Goal: Task Accomplishment & Management: Use online tool/utility

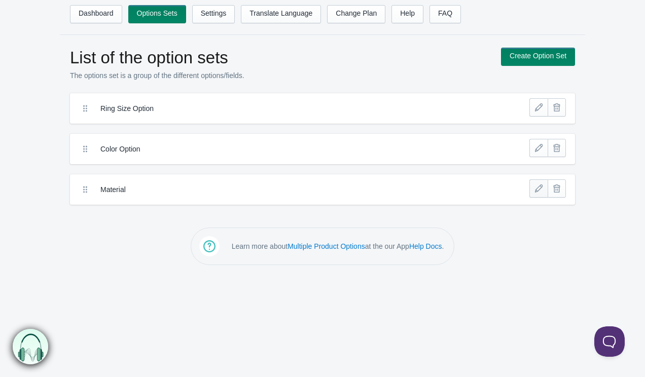
click at [536, 193] on link at bounding box center [538, 189] width 18 height 18
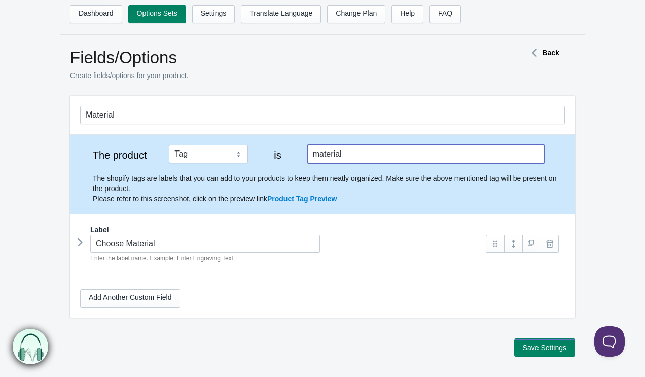
click at [440, 162] on input "material" at bounding box center [425, 154] width 237 height 18
click at [75, 247] on div "Label Choose Material Enter the label name. Example: Enter Engraving Text" at bounding box center [322, 243] width 505 height 57
click at [80, 246] on icon at bounding box center [80, 242] width 0 height 15
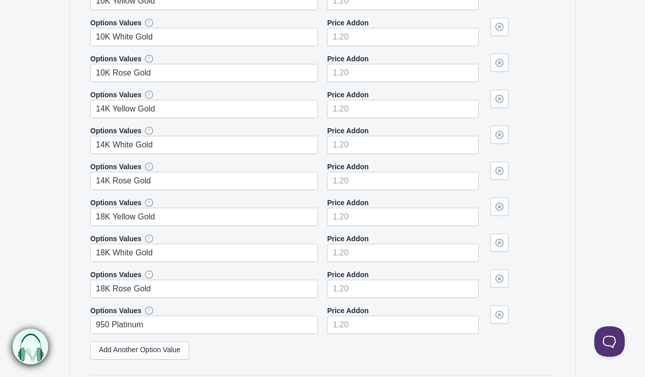
scroll to position [357, 0]
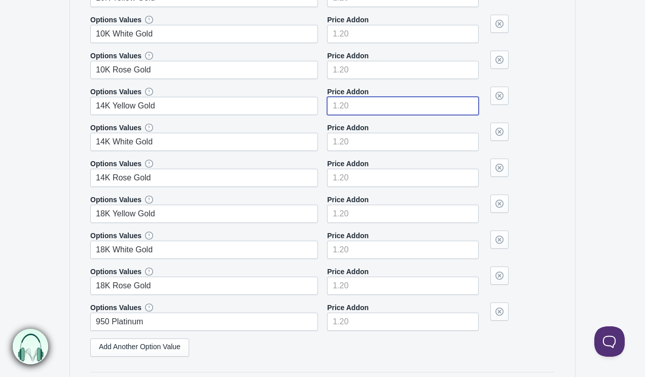
click at [364, 107] on input"] "number" at bounding box center [403, 106] width 152 height 18
type input"] "300"
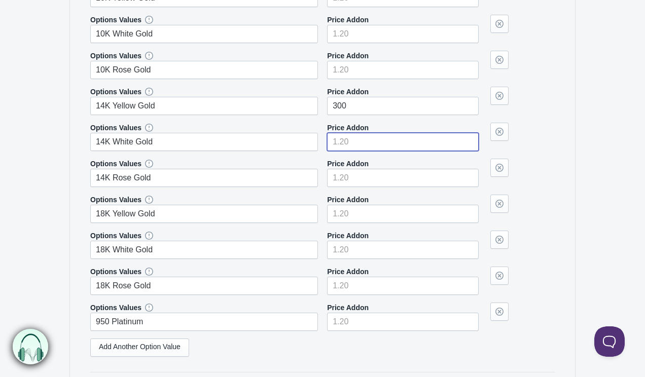
click at [361, 146] on input"] "number" at bounding box center [403, 142] width 152 height 18
type input"] "300"
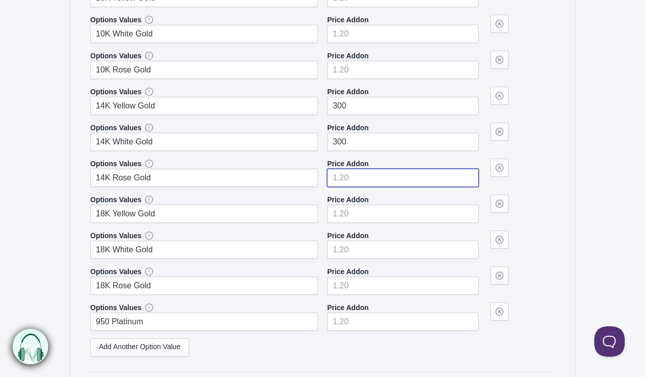
click at [361, 177] on input"] "number" at bounding box center [403, 178] width 152 height 18
type input"] "300"
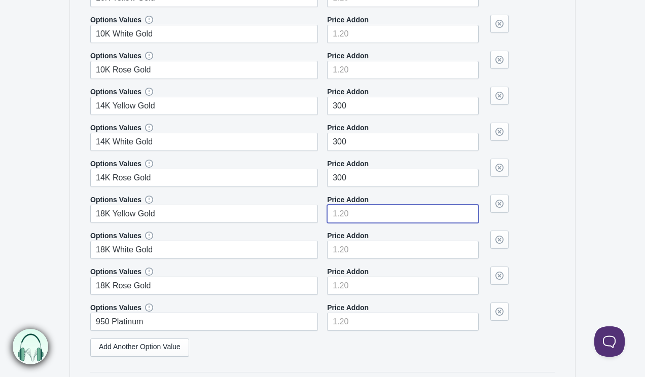
click at [358, 218] on input"] "number" at bounding box center [403, 214] width 152 height 18
type input"] "600"
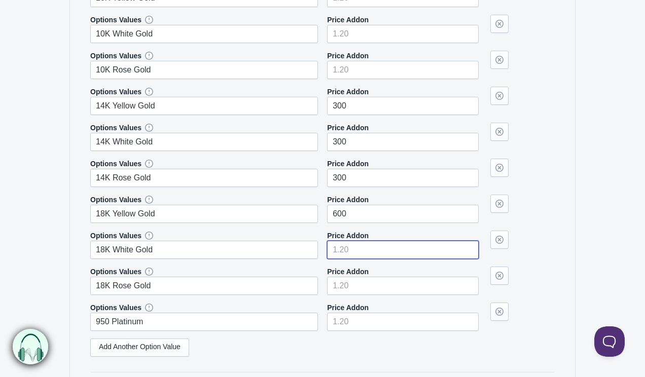
click at [359, 250] on input"] "number" at bounding box center [403, 250] width 152 height 18
type input"] "600"
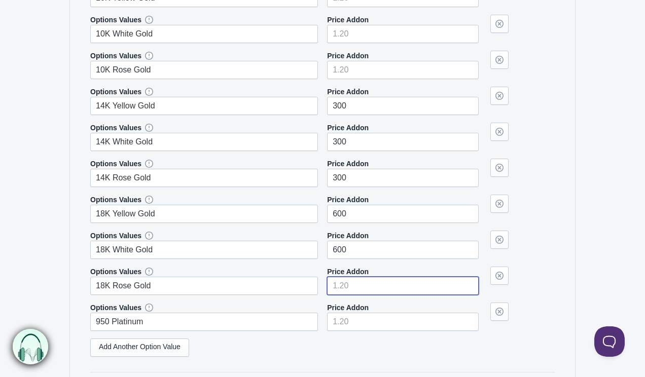
click at [358, 290] on input"] "number" at bounding box center [403, 286] width 152 height 18
type input"] "600"
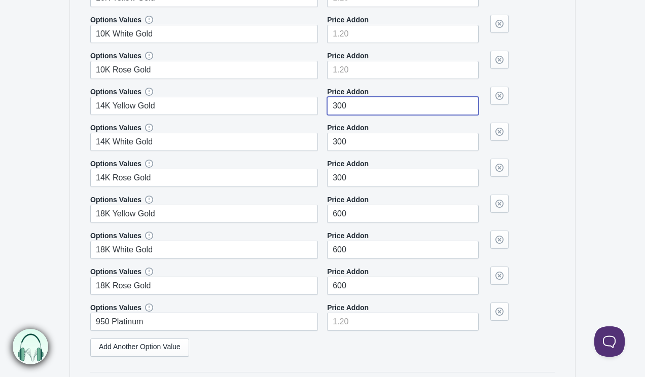
click at [361, 105] on input"] "300" at bounding box center [403, 106] width 152 height 18
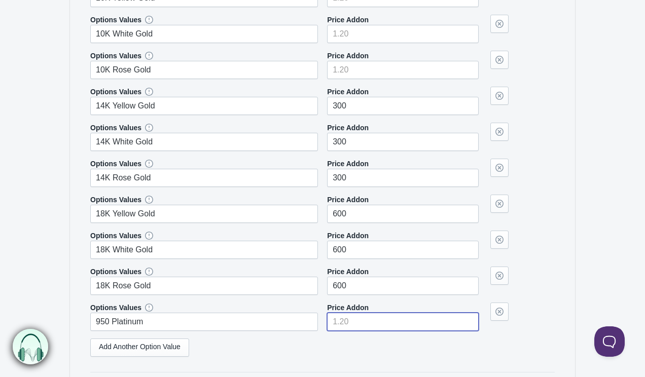
click at [360, 319] on input"] "number" at bounding box center [403, 322] width 152 height 18
click at [360, 359] on div "Options Values 10K Yellow Gold Price Addon" at bounding box center [322, 172] width 465 height 386
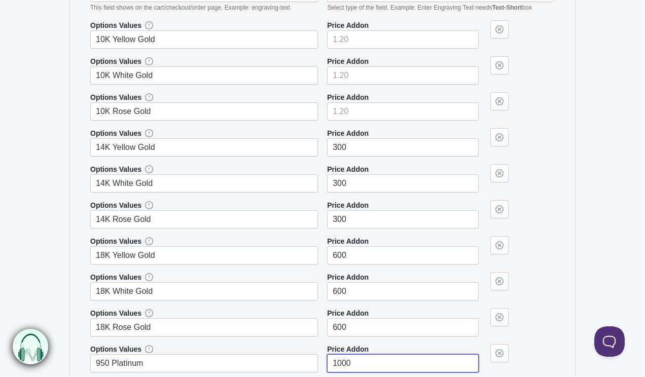
scroll to position [314, 0]
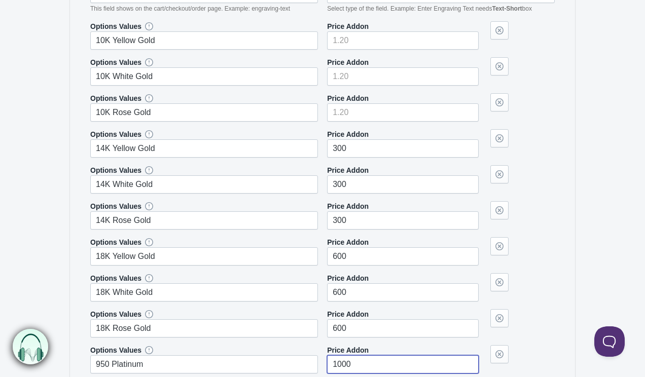
type input"] "1000"
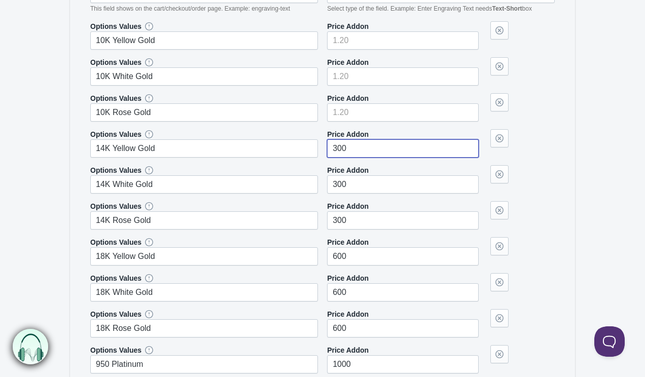
click at [394, 151] on input"] "300" at bounding box center [403, 148] width 152 height 18
click at [389, 159] on div "Options Values 10K Yellow Gold Price Addon 300 300" at bounding box center [322, 197] width 465 height 352
click at [389, 150] on input"] "300" at bounding box center [403, 148] width 152 height 18
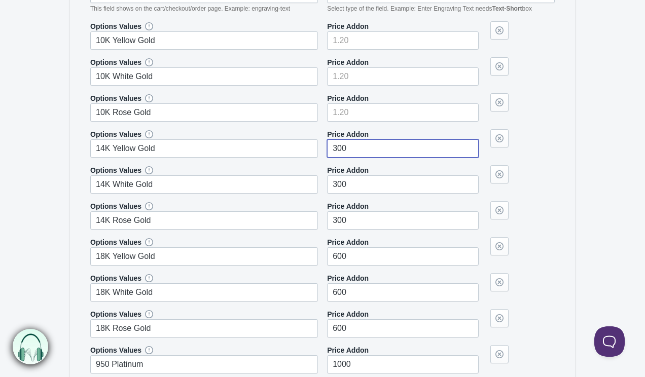
click at [389, 150] on input"] "300" at bounding box center [403, 148] width 152 height 18
type input"] "200"
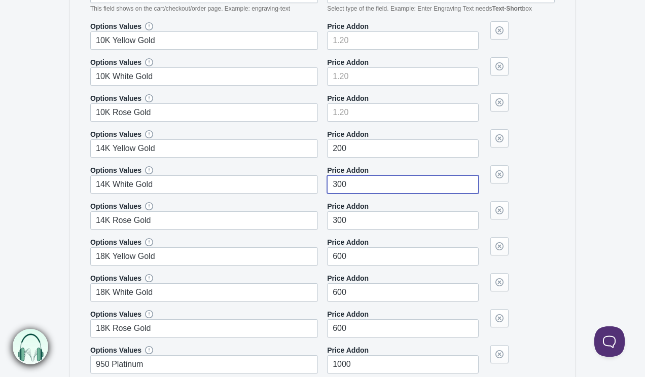
click at [387, 185] on input"] "300" at bounding box center [403, 184] width 152 height 18
type input"] "200"
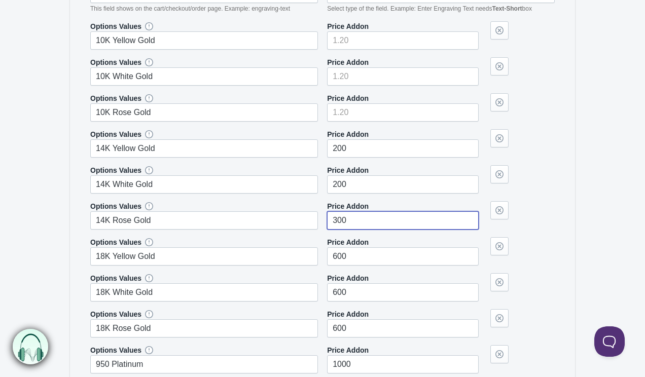
click at [385, 225] on input"] "300" at bounding box center [403, 220] width 152 height 18
type input"] "200"
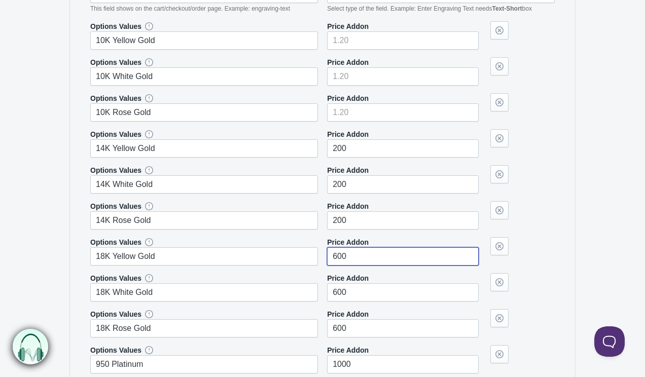
click at [385, 254] on input"] "600" at bounding box center [403, 256] width 152 height 18
type input"] "400"
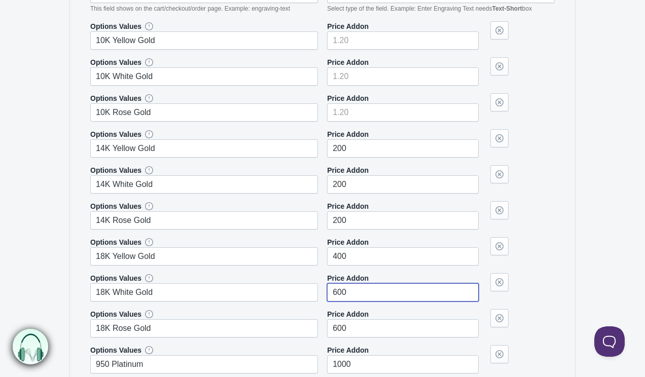
click at [382, 292] on input"] "600" at bounding box center [403, 292] width 152 height 18
type input"] "400"
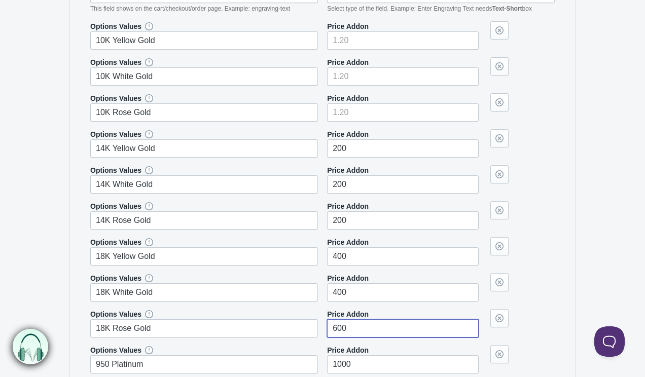
click at [374, 329] on input"] "600" at bounding box center [403, 329] width 152 height 18
type input"] "400"
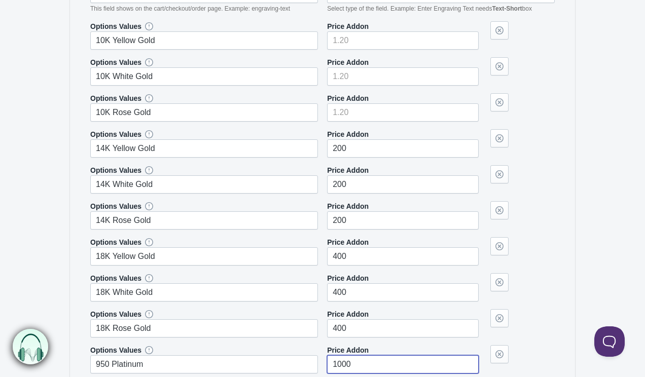
click at [373, 364] on input"] "1000" at bounding box center [403, 365] width 152 height 18
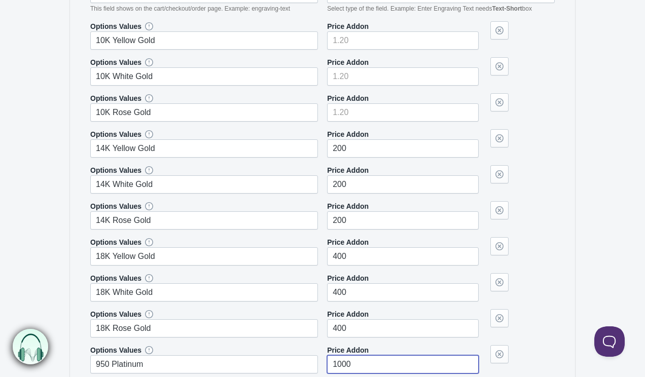
click at [373, 364] on input"] "1000" at bounding box center [403, 365] width 152 height 18
type input"] "7"
type input"] "700"
click at [576, 246] on section "Material The product Tag Vendor Type URL Handle All Products is" at bounding box center [322, 146] width 525 height 730
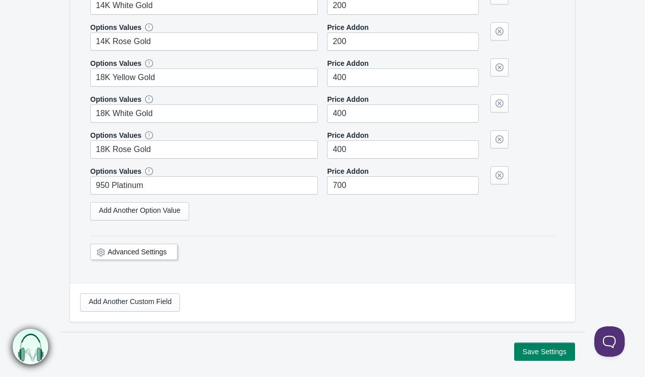
scroll to position [510, 0]
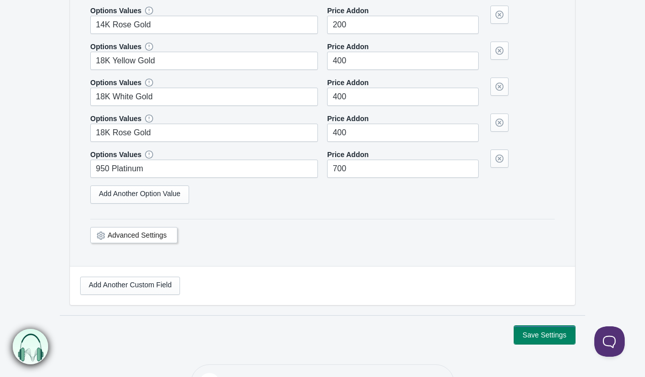
click at [534, 343] on button "Save Settings" at bounding box center [544, 335] width 61 height 18
click at [539, 333] on button "Save Settings" at bounding box center [544, 335] width 61 height 18
click at [543, 342] on button "Save Settings" at bounding box center [544, 335] width 61 height 18
click at [542, 336] on button "Save Settings" at bounding box center [544, 335] width 61 height 18
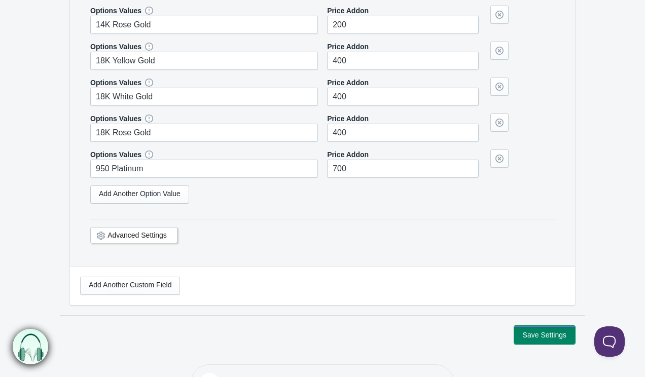
click at [542, 336] on button "Save Settings" at bounding box center [544, 335] width 61 height 18
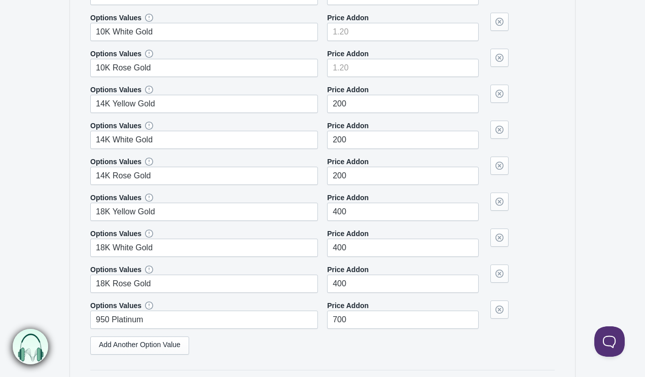
scroll to position [545, 0]
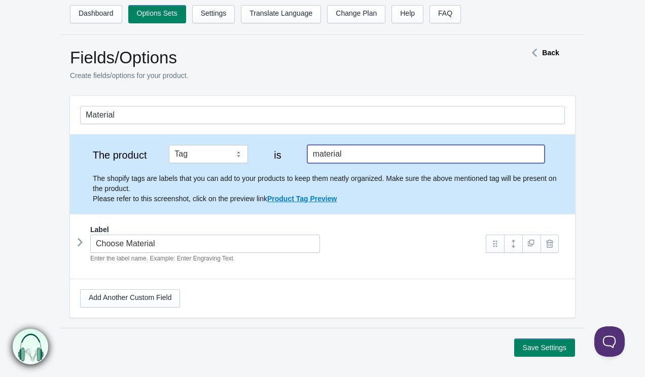
click at [355, 157] on input "material" at bounding box center [425, 154] width 237 height 18
